Goal: Information Seeking & Learning: Check status

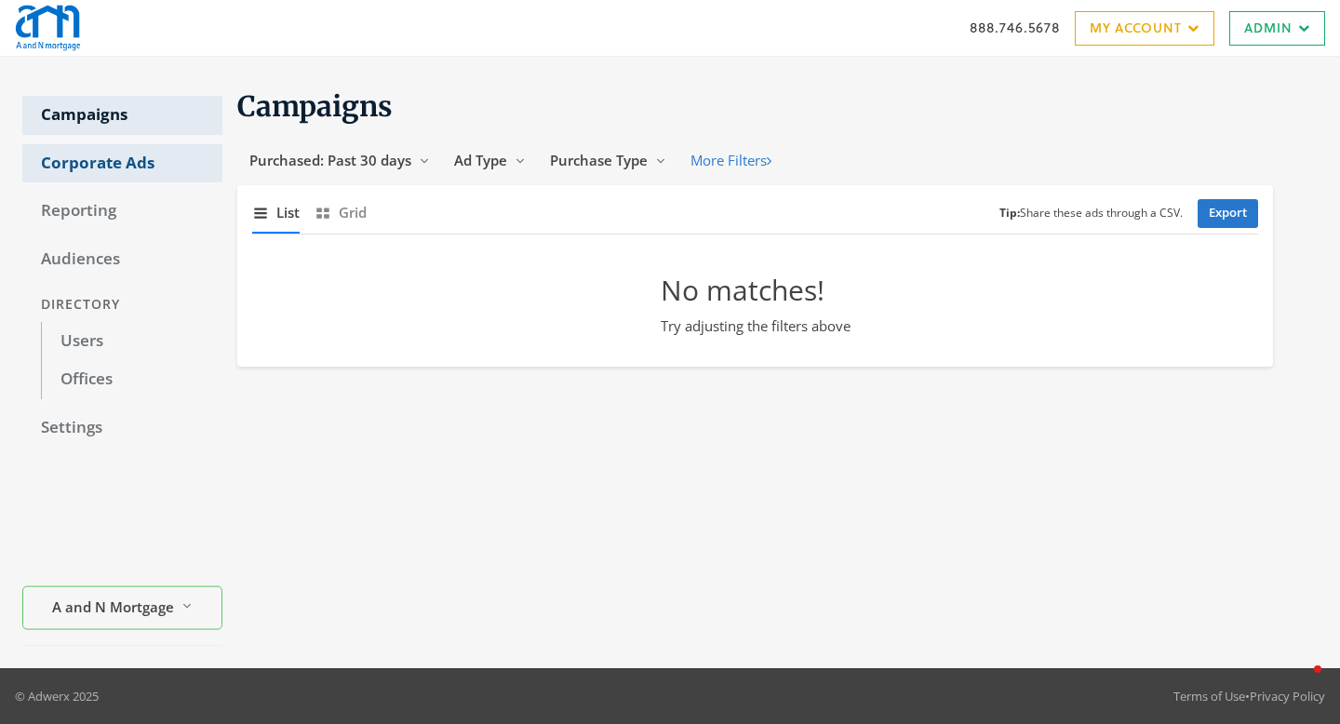
click at [143, 158] on link "Corporate Ads" at bounding box center [122, 163] width 200 height 39
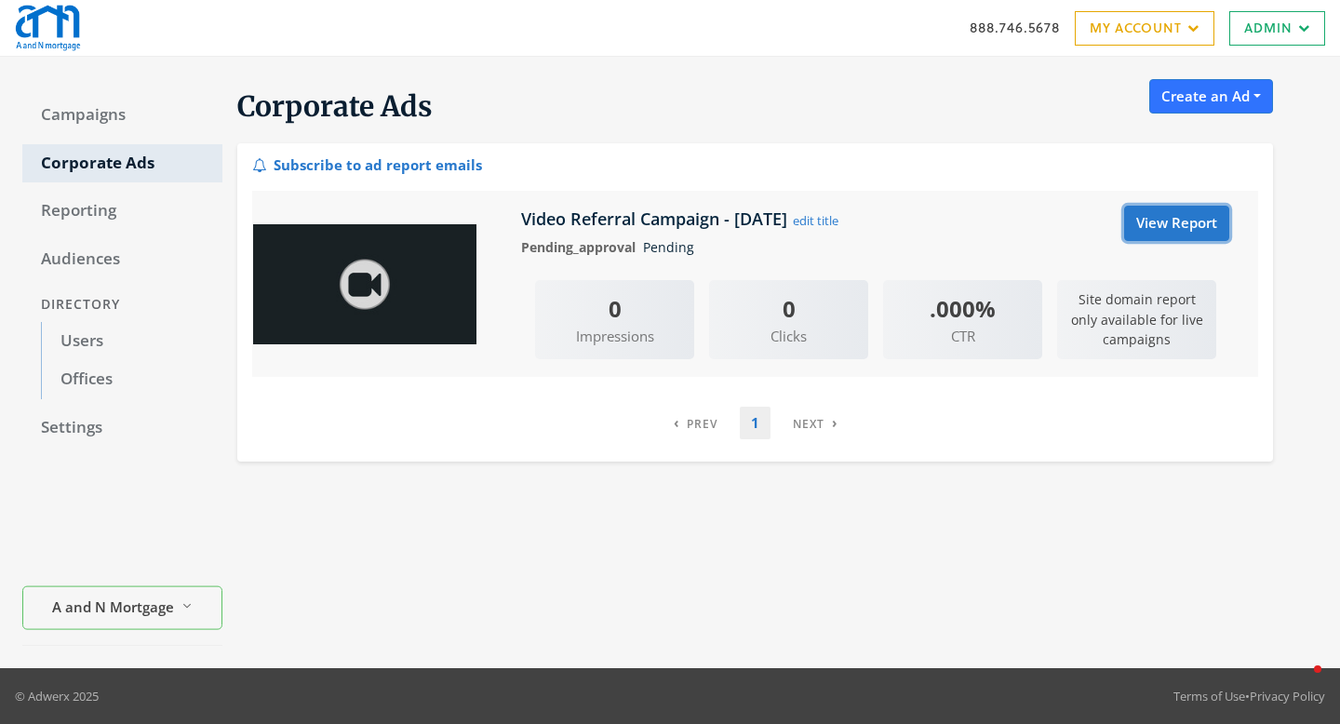
click at [1136, 231] on link "View Report" at bounding box center [1176, 223] width 105 height 34
click at [1146, 226] on link "View Report" at bounding box center [1176, 223] width 105 height 34
